Goal: Task Accomplishment & Management: Manage account settings

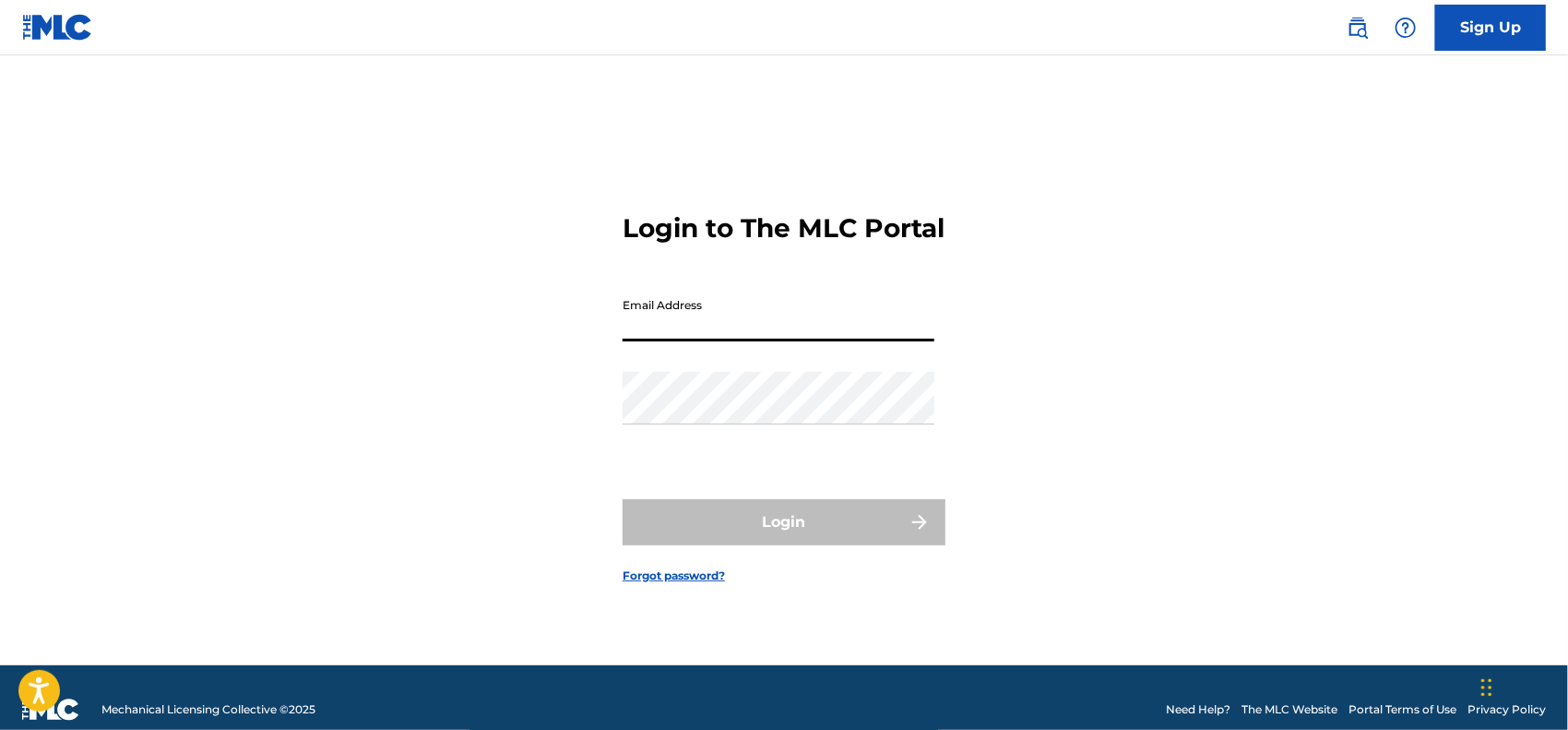
type input "[EMAIL_ADDRESS][DOMAIN_NAME]"
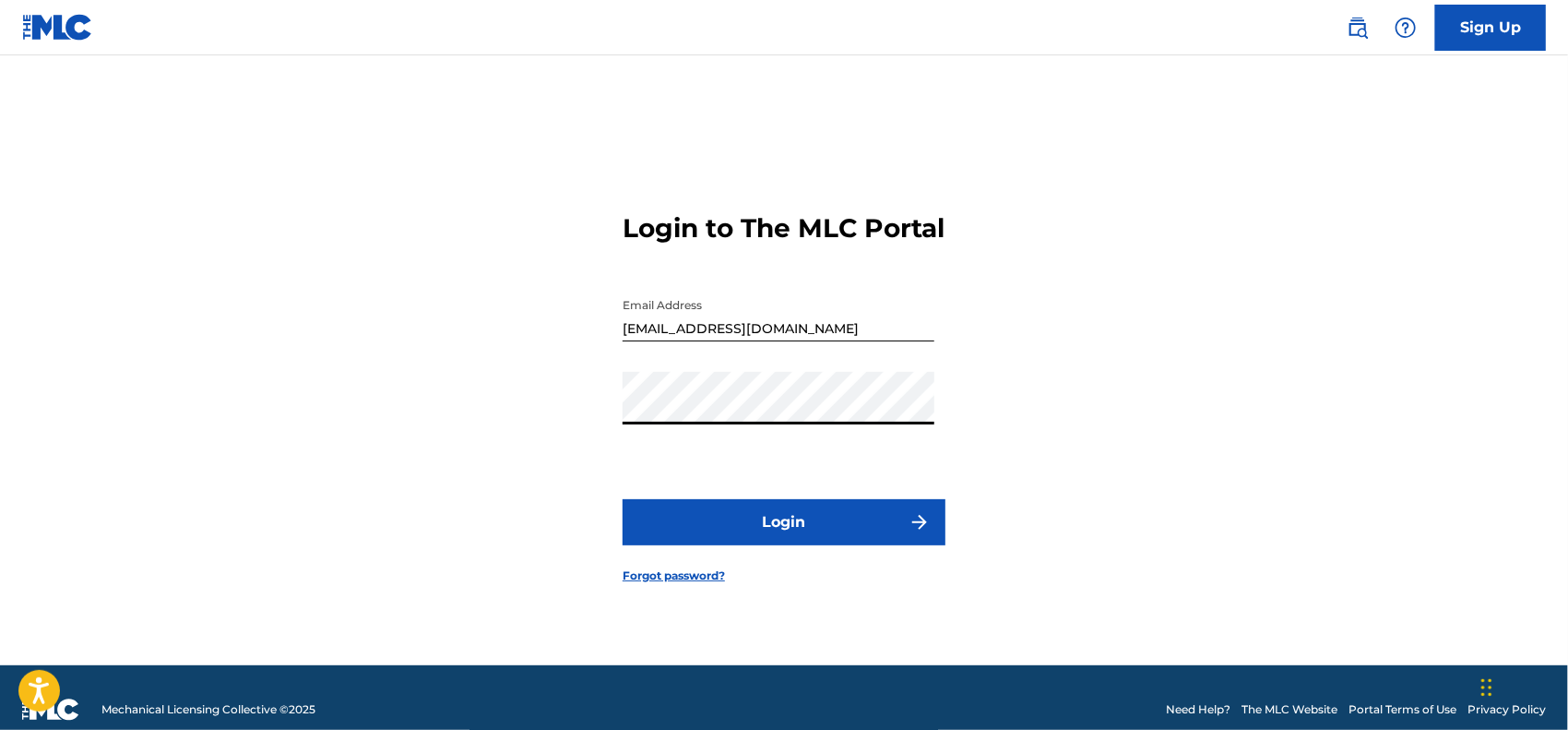
click at [623, 500] on button "Login" at bounding box center [784, 523] width 322 height 46
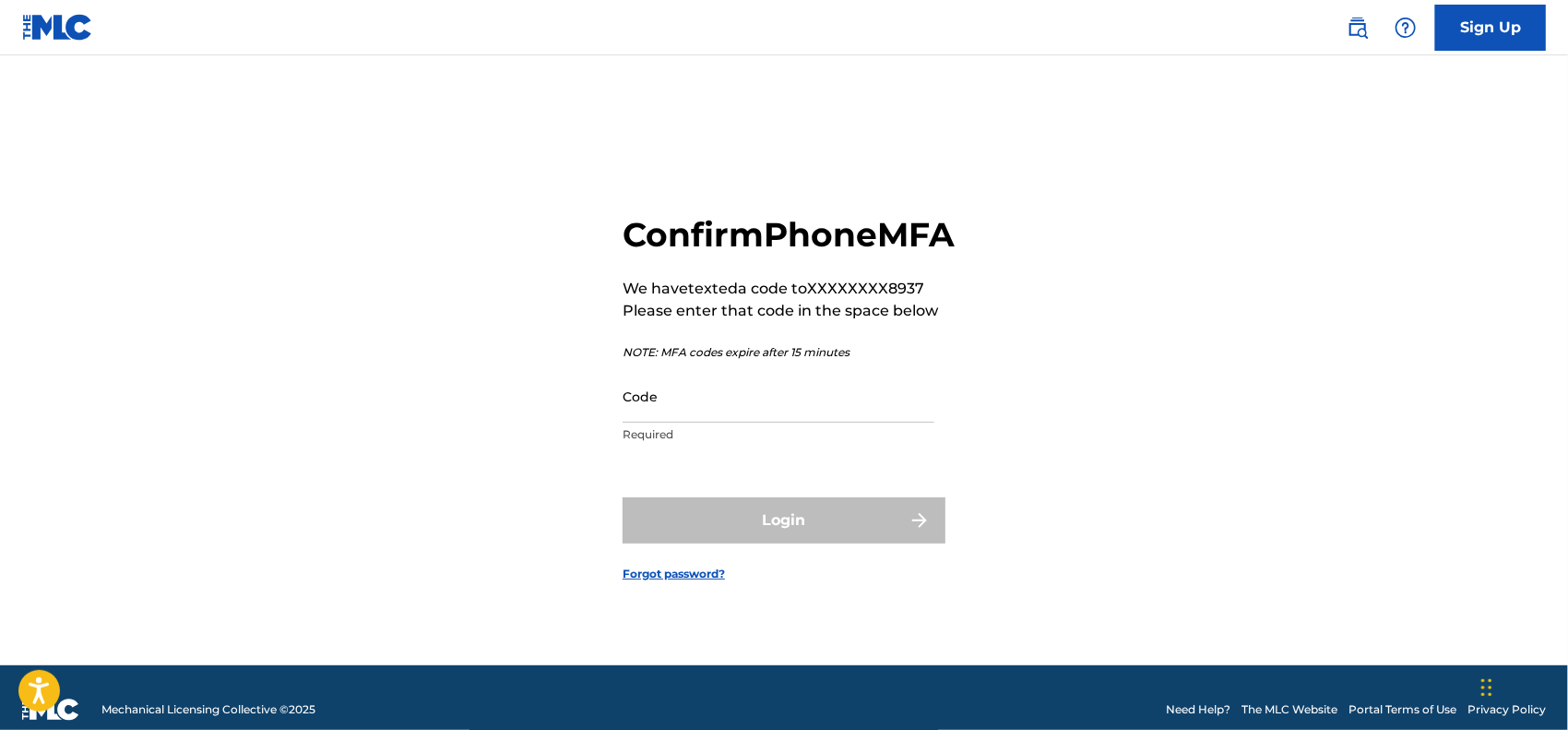
click at [784, 419] on input "Code" at bounding box center [779, 396] width 312 height 53
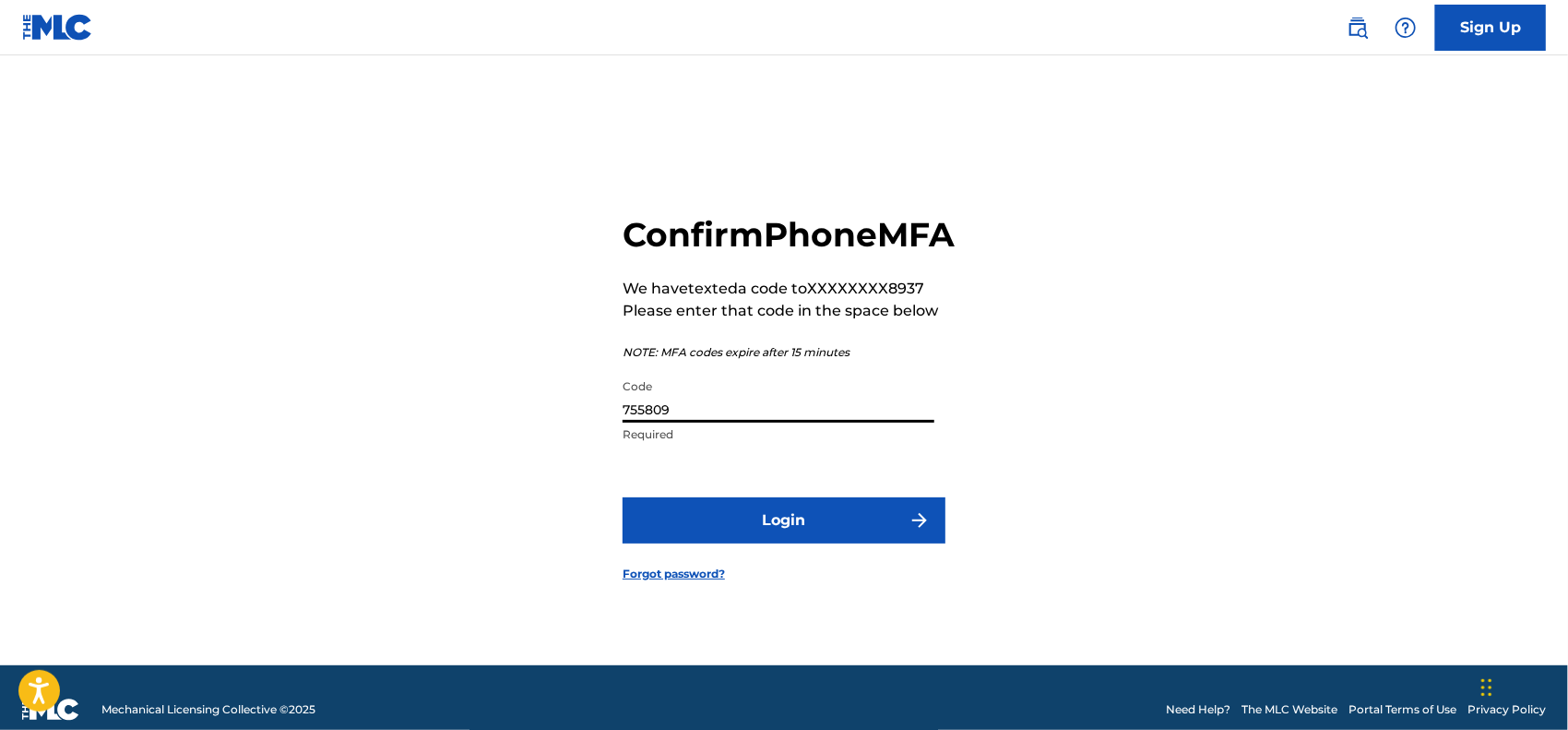
type input "755809"
click at [835, 540] on button "Login" at bounding box center [784, 521] width 322 height 46
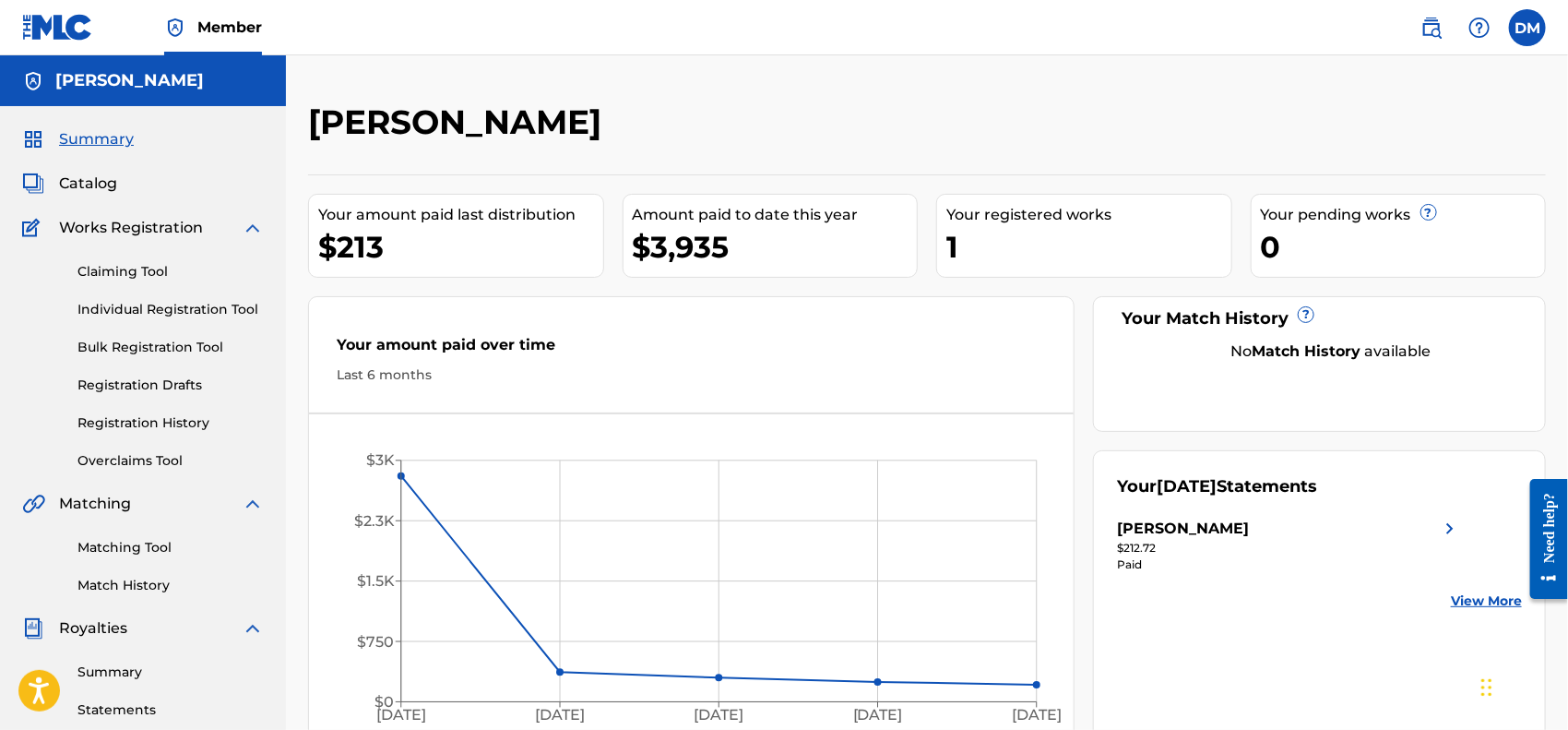
click at [1531, 29] on label at bounding box center [1528, 28] width 37 height 37
click at [1528, 28] on input "DM [PERSON_NAME] [EMAIL_ADDRESS][DOMAIN_NAME] Notification Preferences Profile …" at bounding box center [1528, 28] width 0 height 0
click at [1350, 227] on link "Profile" at bounding box center [1346, 229] width 37 height 16
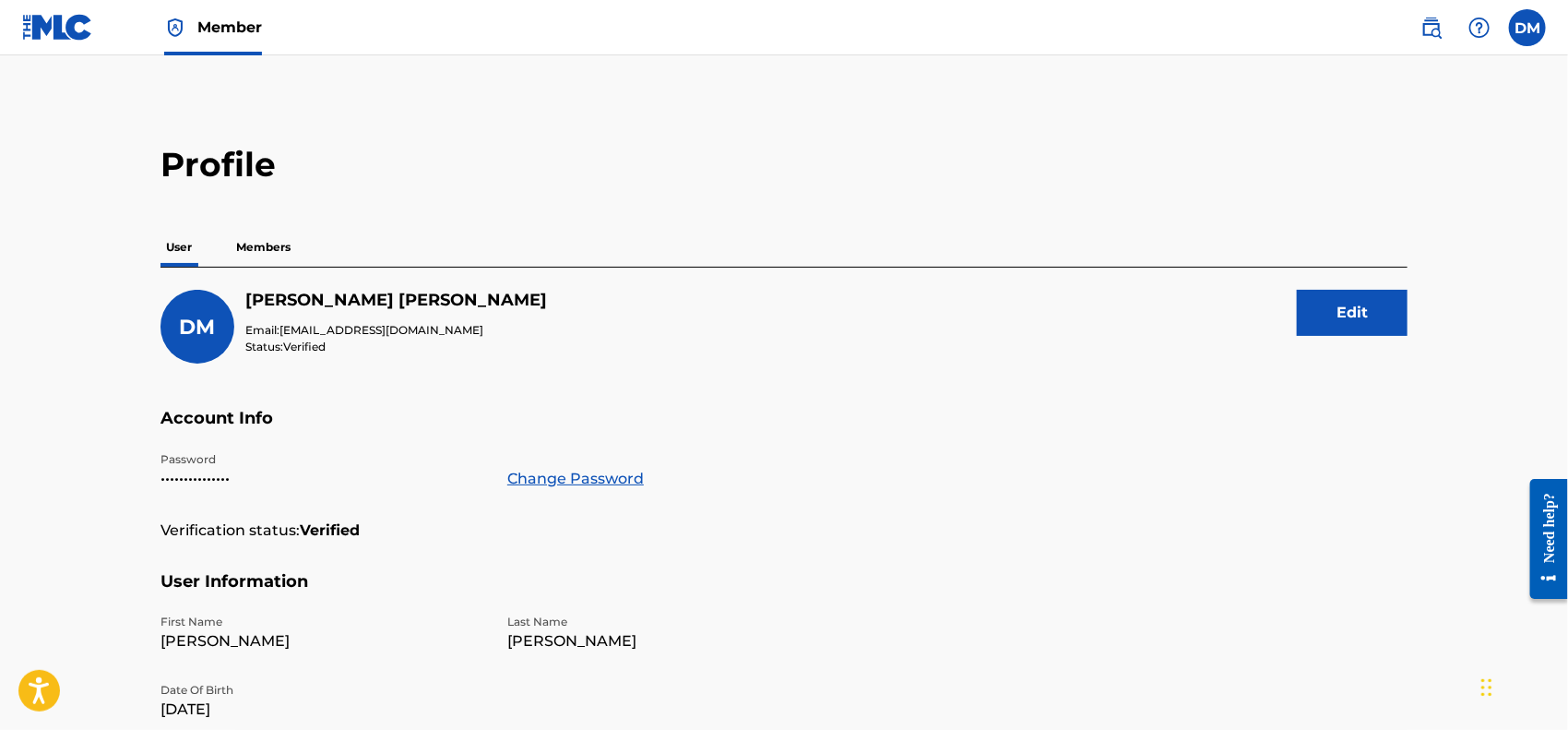
click at [1380, 317] on button "Edit" at bounding box center [1352, 313] width 111 height 46
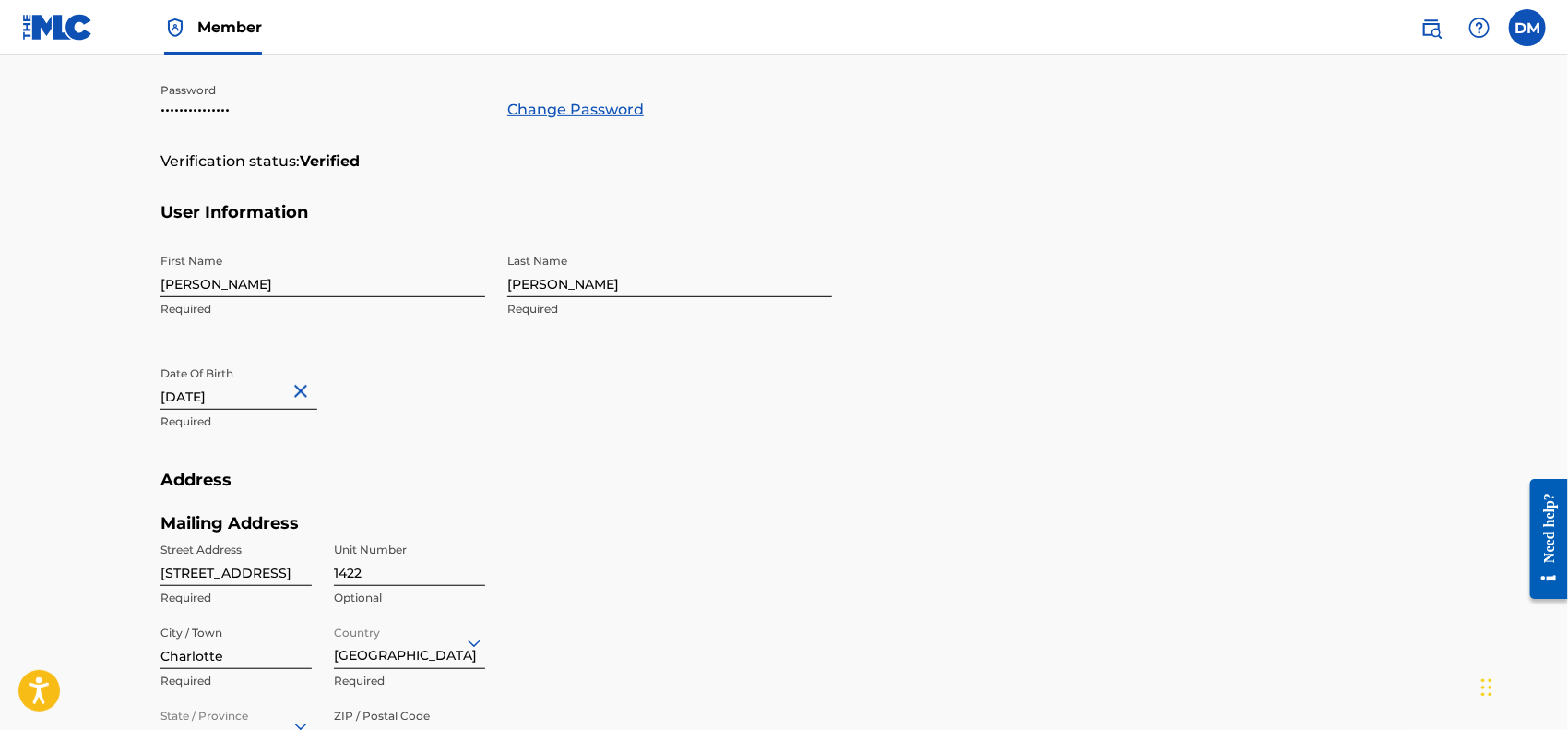
scroll to position [646, 0]
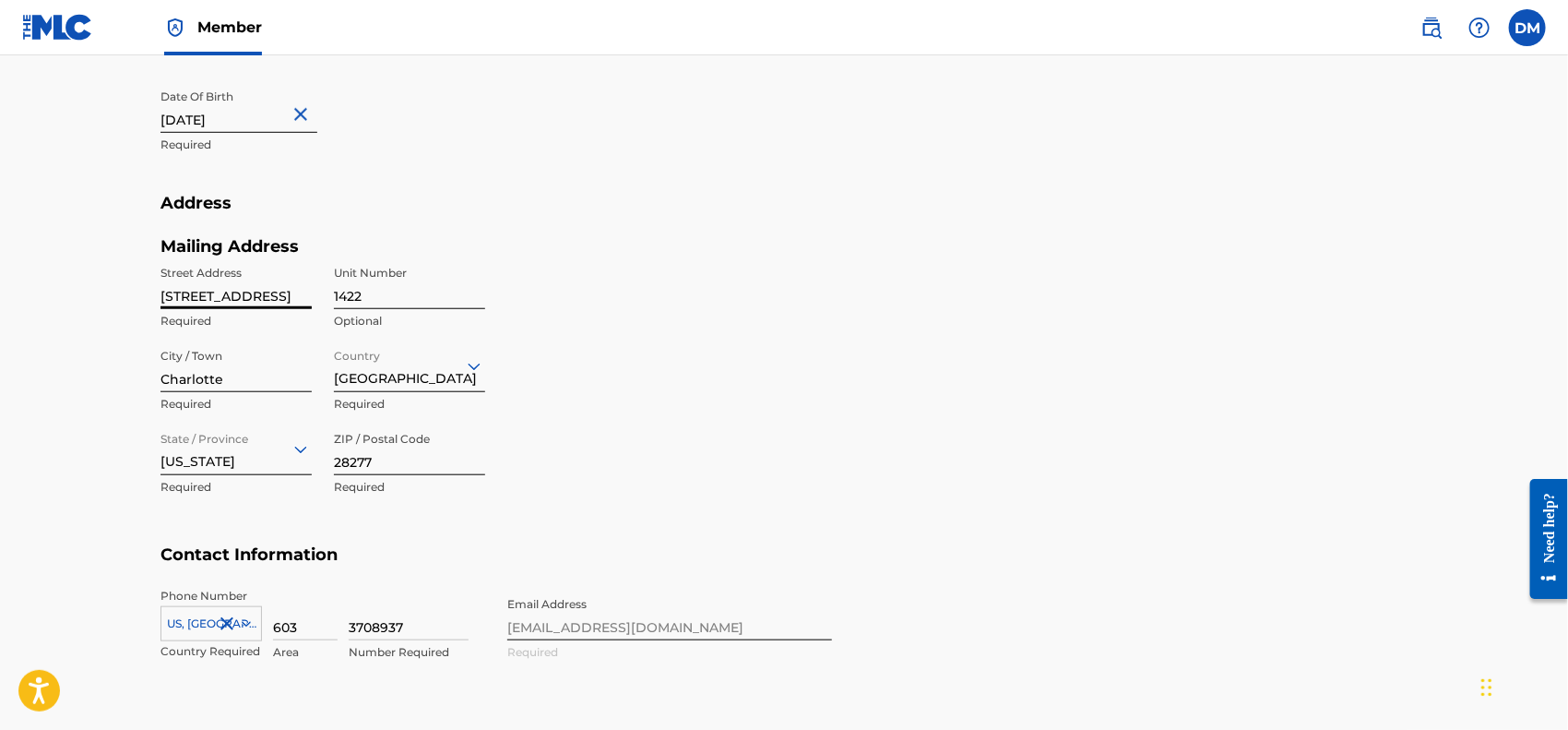
click at [292, 297] on input "[STREET_ADDRESS]" at bounding box center [236, 282] width 151 height 53
type input "[STREET_ADDRESS][PERSON_NAME]"
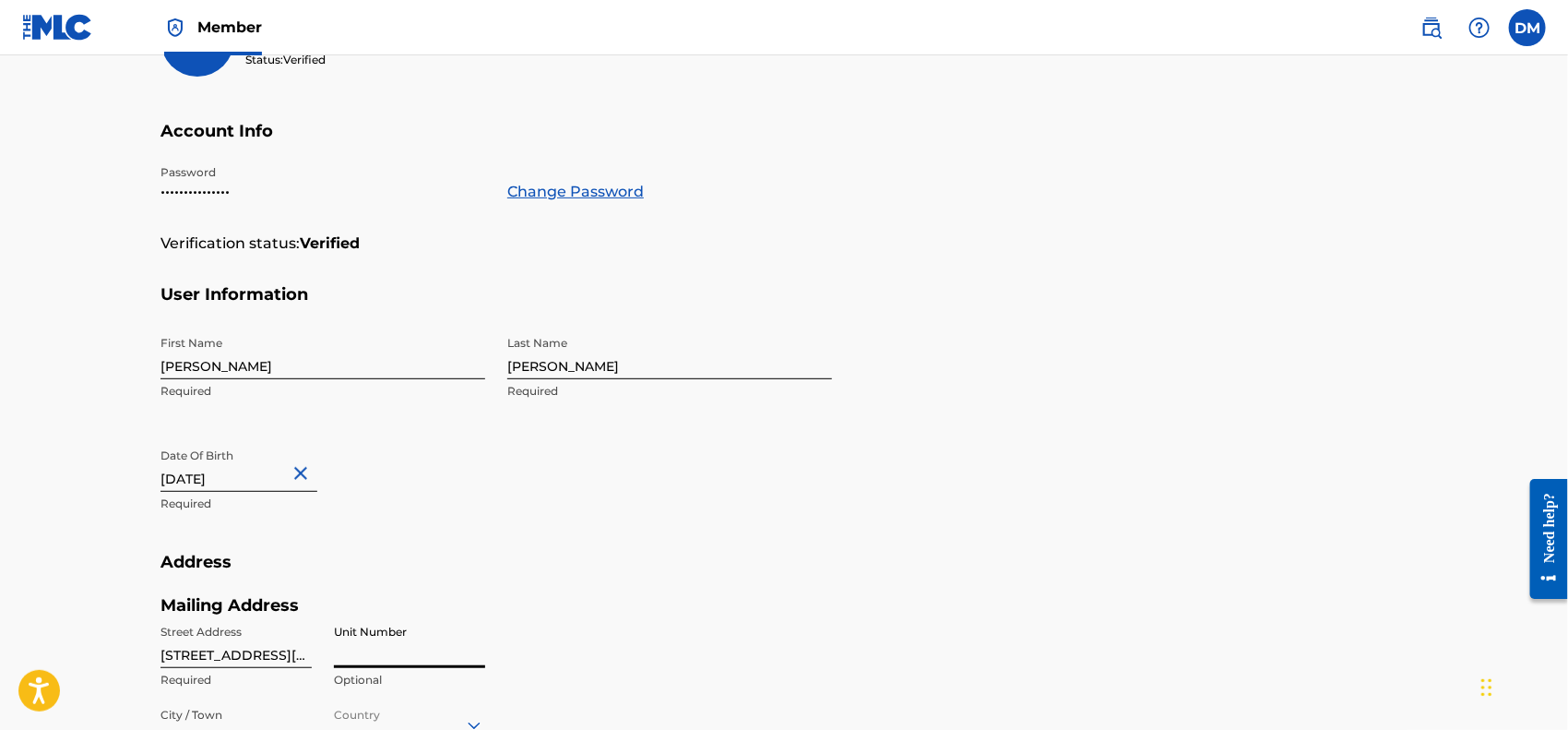
scroll to position [0, 0]
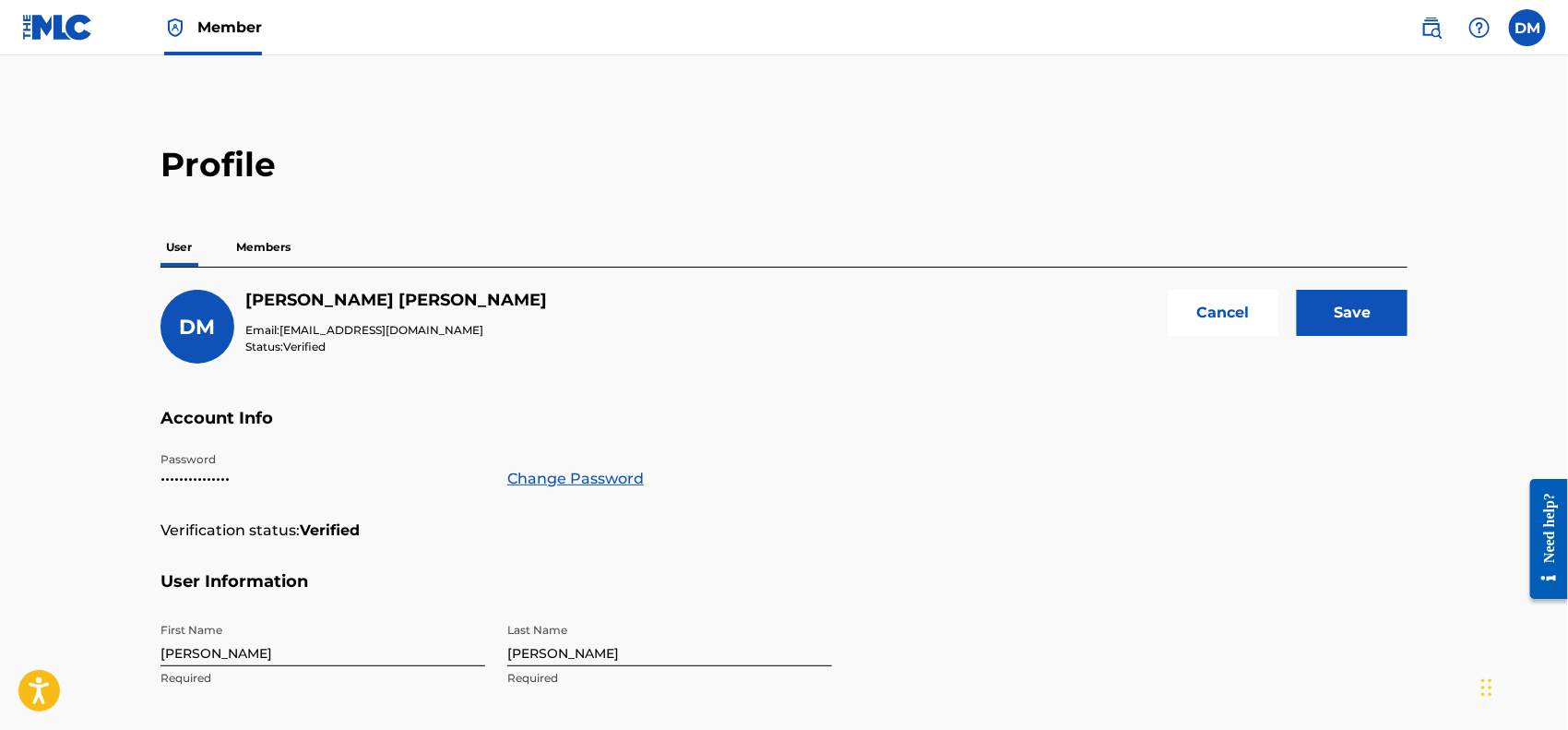
click at [1365, 312] on input "Save" at bounding box center [1352, 313] width 111 height 46
